Goal: Information Seeking & Learning: Find contact information

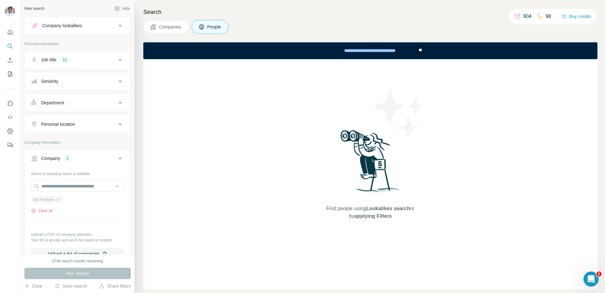
click at [61, 203] on div "Mio Partners" at bounding box center [47, 200] width 32 height 8
click at [65, 186] on input "text" at bounding box center [77, 186] width 93 height 11
paste input "**********"
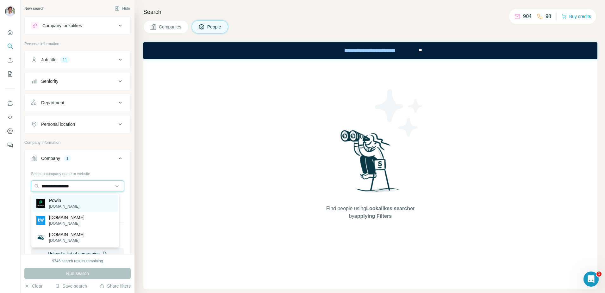
type input "**********"
click at [84, 206] on div "Powin [DOMAIN_NAME]" at bounding box center [75, 203] width 85 height 17
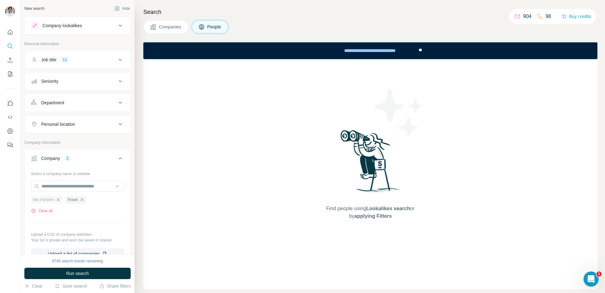
click at [58, 200] on icon "button" at bounding box center [58, 200] width 5 height 5
click at [58, 252] on button "Run search" at bounding box center [77, 273] width 106 height 11
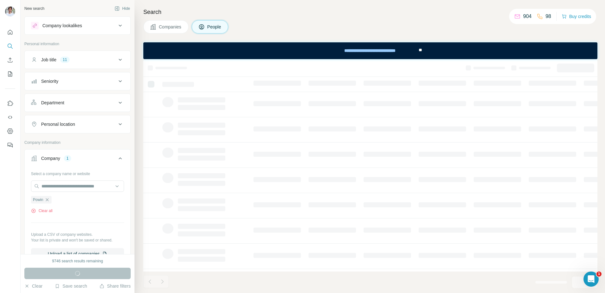
click at [179, 23] on button "Companies" at bounding box center [165, 26] width 45 height 13
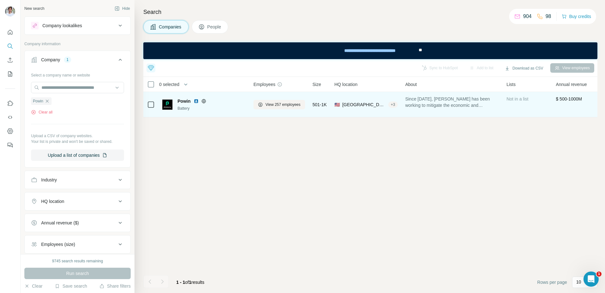
click at [195, 102] on img at bounding box center [196, 101] width 5 height 5
click at [277, 104] on span "View 257 employees" at bounding box center [283, 105] width 35 height 6
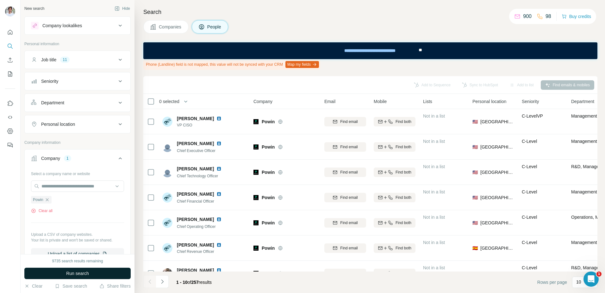
click at [94, 252] on button "Run search" at bounding box center [77, 273] width 106 height 11
